Goal: Information Seeking & Learning: Check status

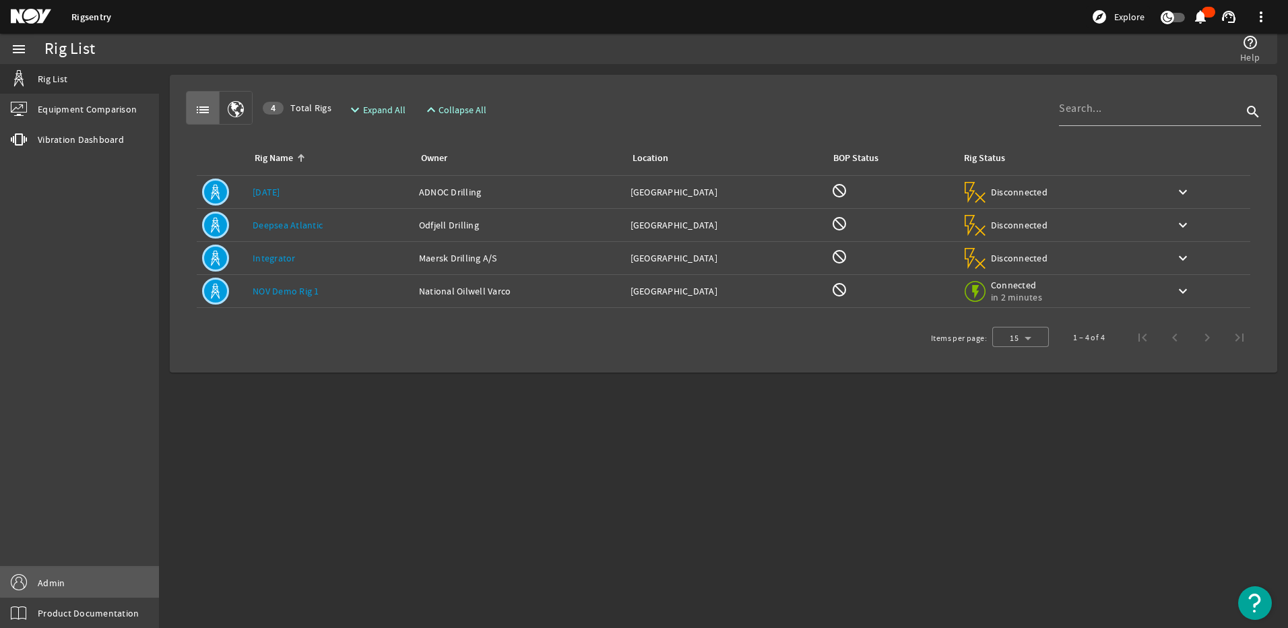
click at [85, 582] on link "Admin" at bounding box center [79, 582] width 159 height 30
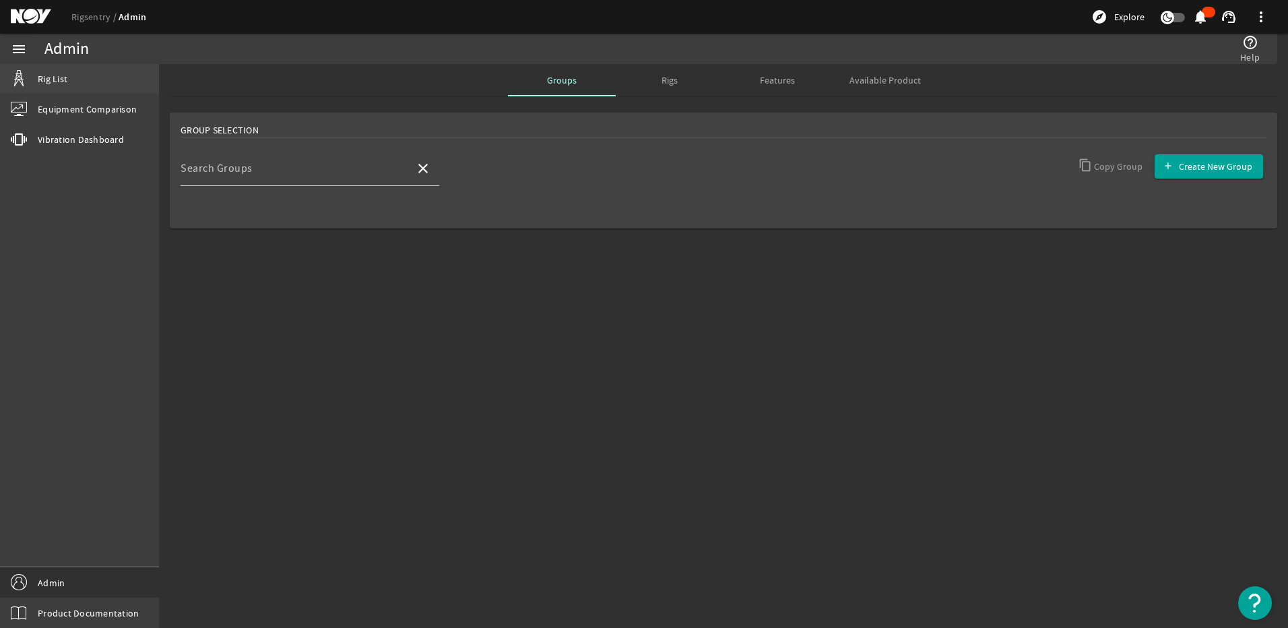
click at [81, 77] on link "Rig List" at bounding box center [79, 79] width 159 height 30
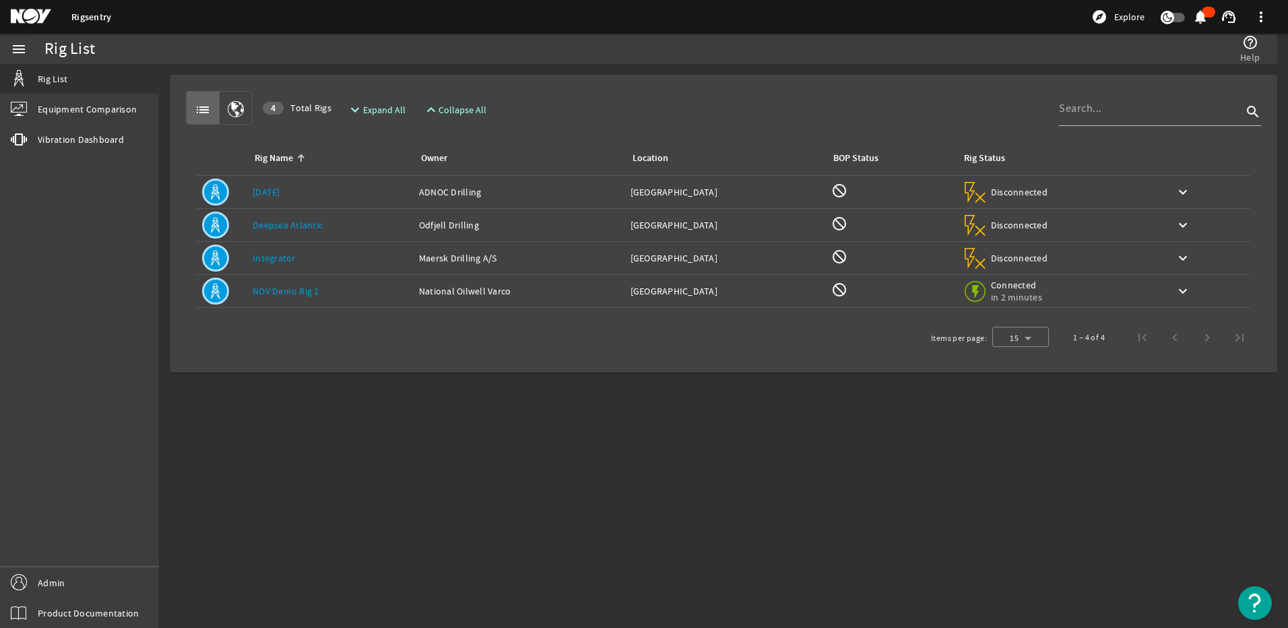
click at [283, 184] on td "Rig Name: [DATE]" at bounding box center [330, 192] width 166 height 33
click at [275, 189] on link "[DATE]" at bounding box center [267, 192] width 28 height 12
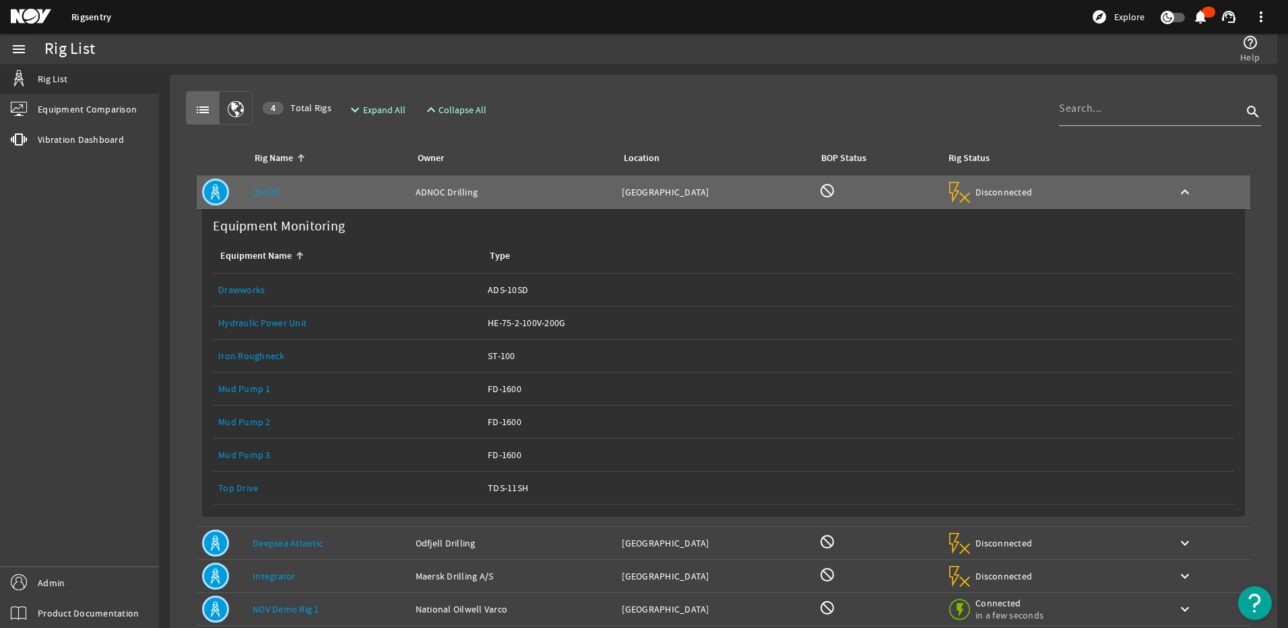
click at [238, 486] on link "Top Drive" at bounding box center [238, 487] width 40 height 12
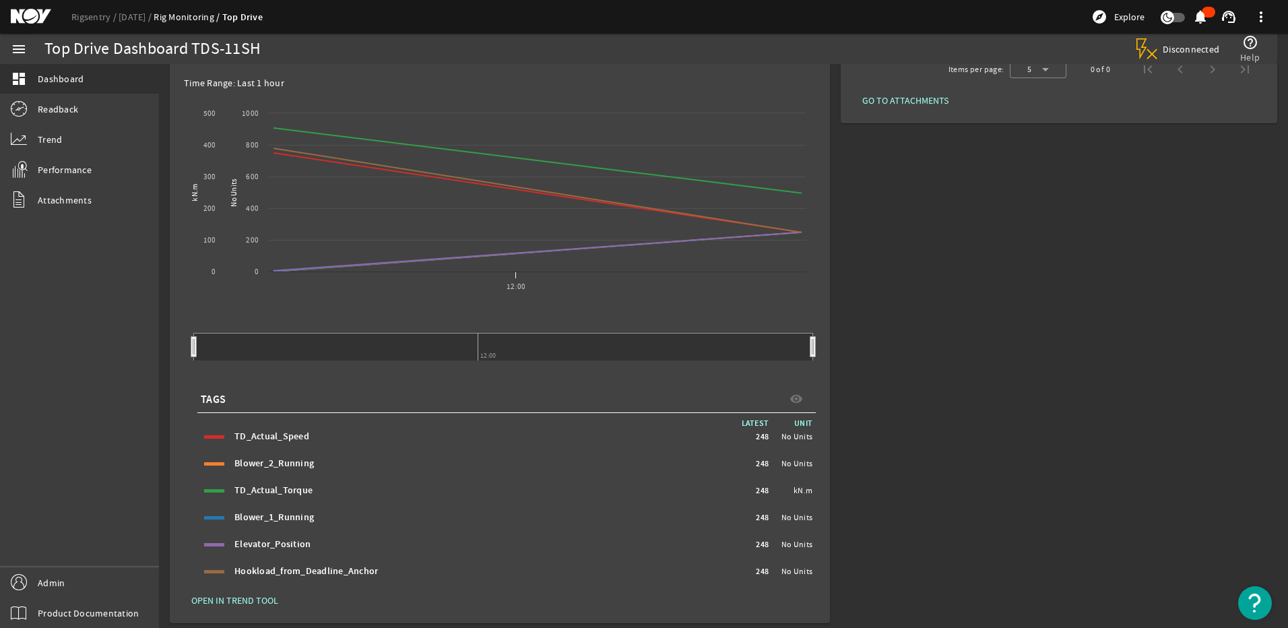
scroll to position [229, 0]
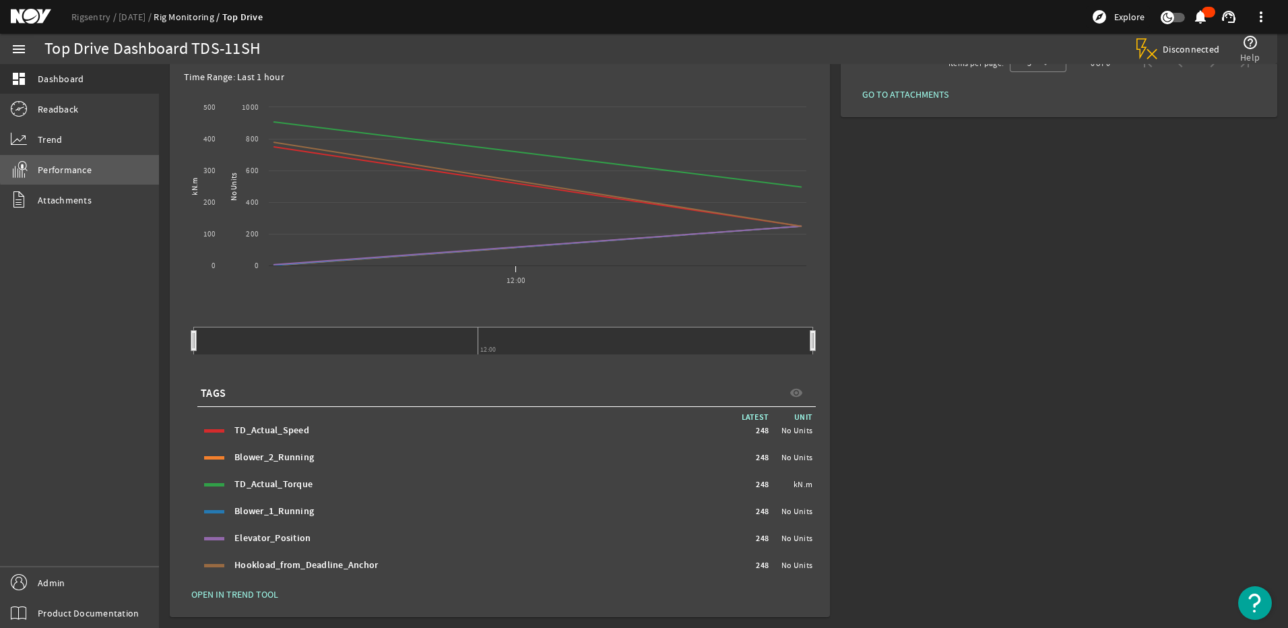
click at [92, 164] on link "Performance" at bounding box center [79, 170] width 159 height 30
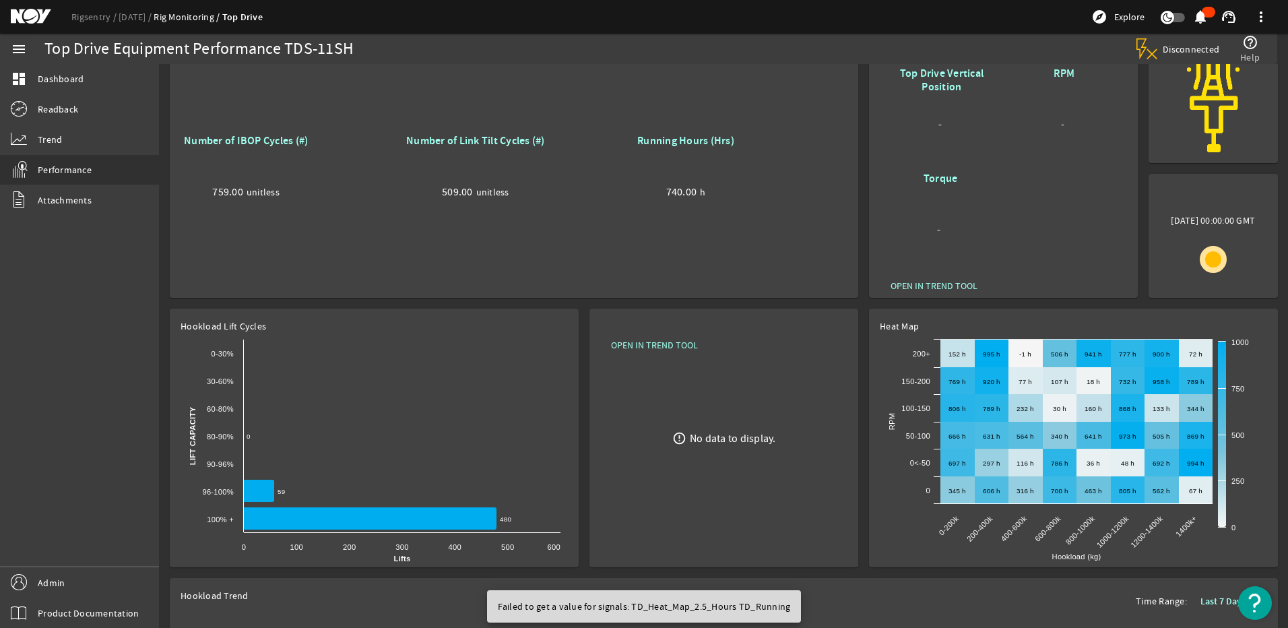
scroll to position [45, 0]
